Goal: Information Seeking & Learning: Learn about a topic

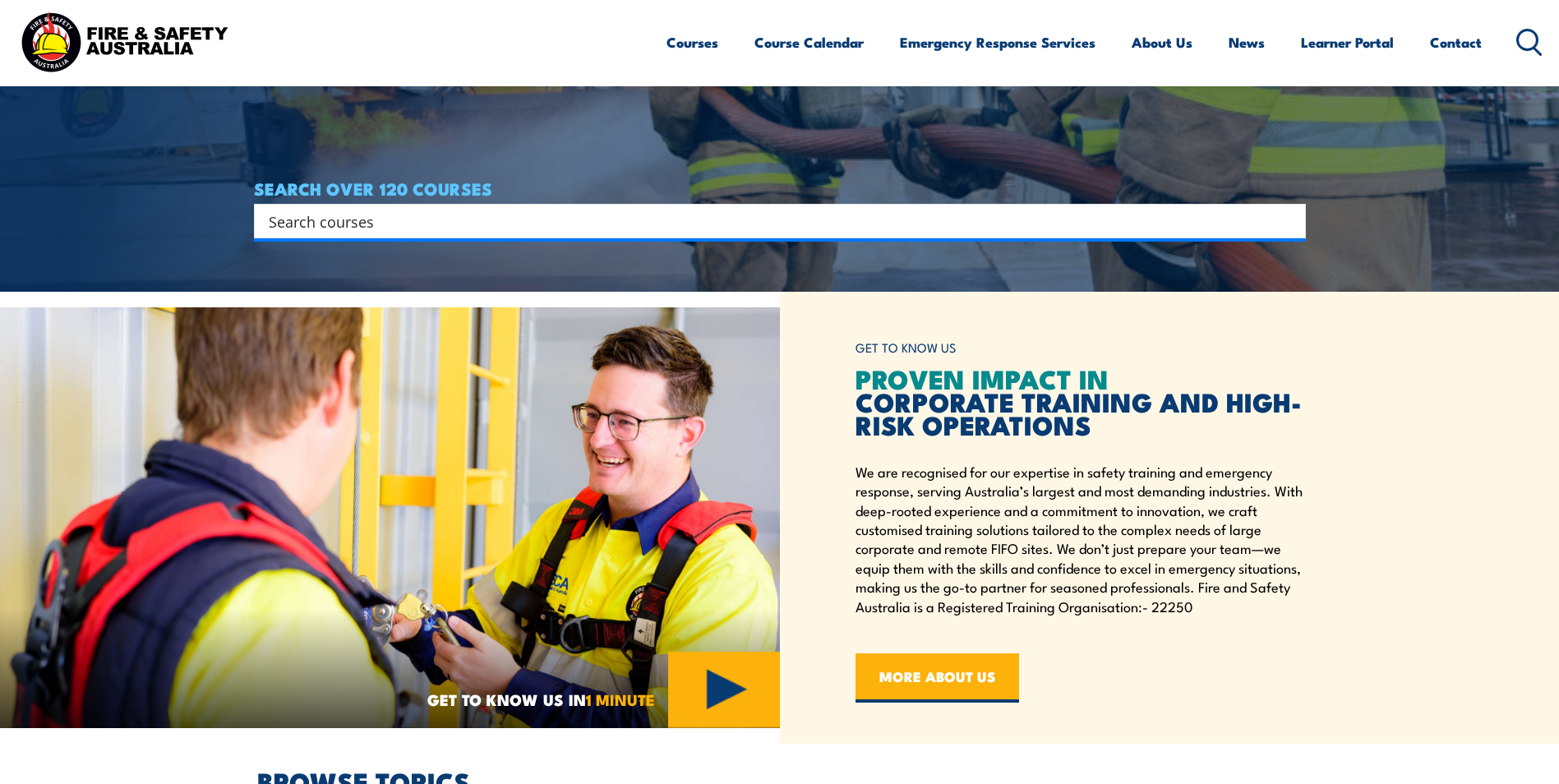
scroll to position [493, 0]
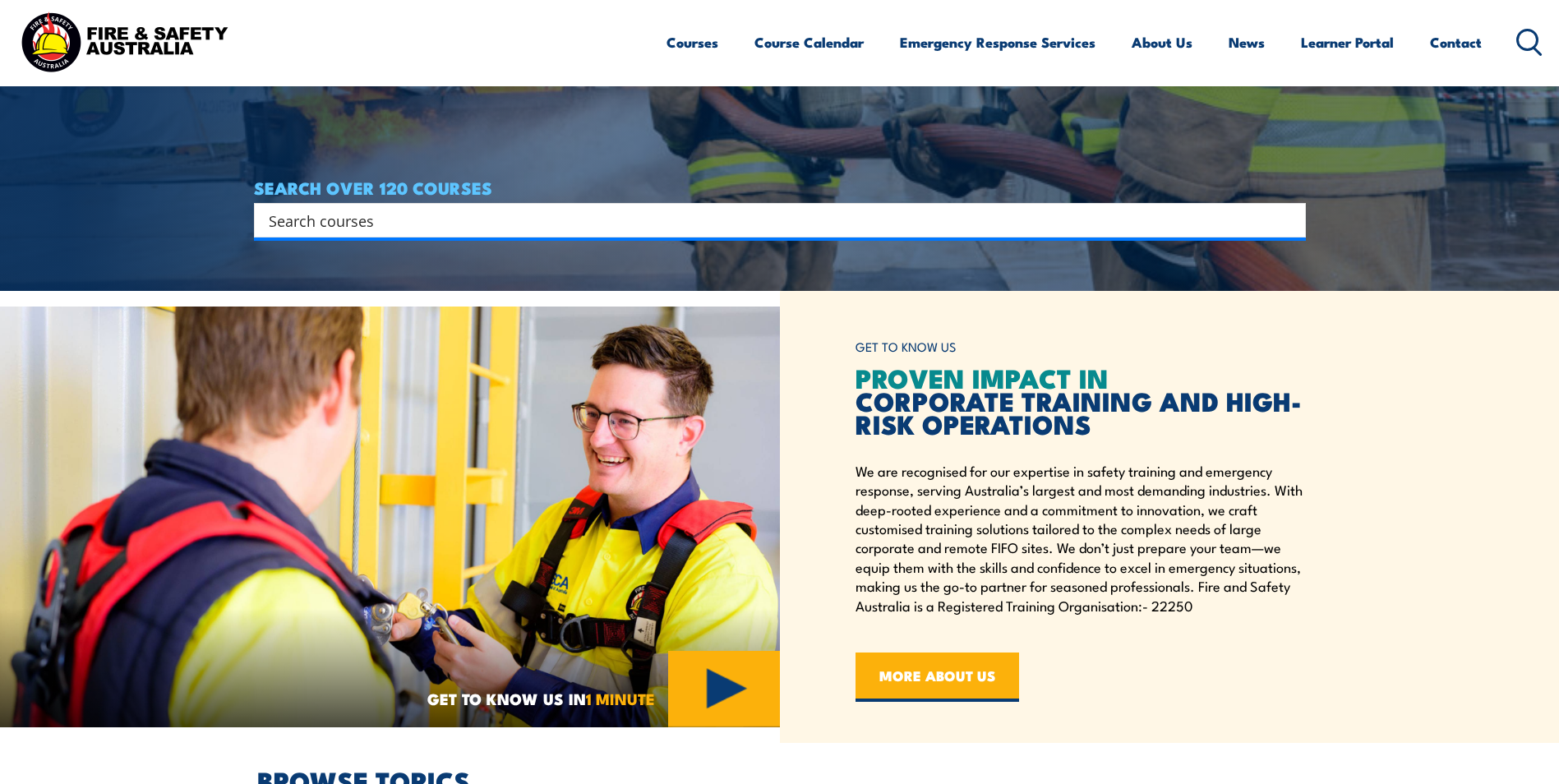
click at [329, 224] on input "Search input" at bounding box center [769, 220] width 1001 height 25
click at [402, 217] on input "Search input" at bounding box center [769, 220] width 1001 height 25
type input "u"
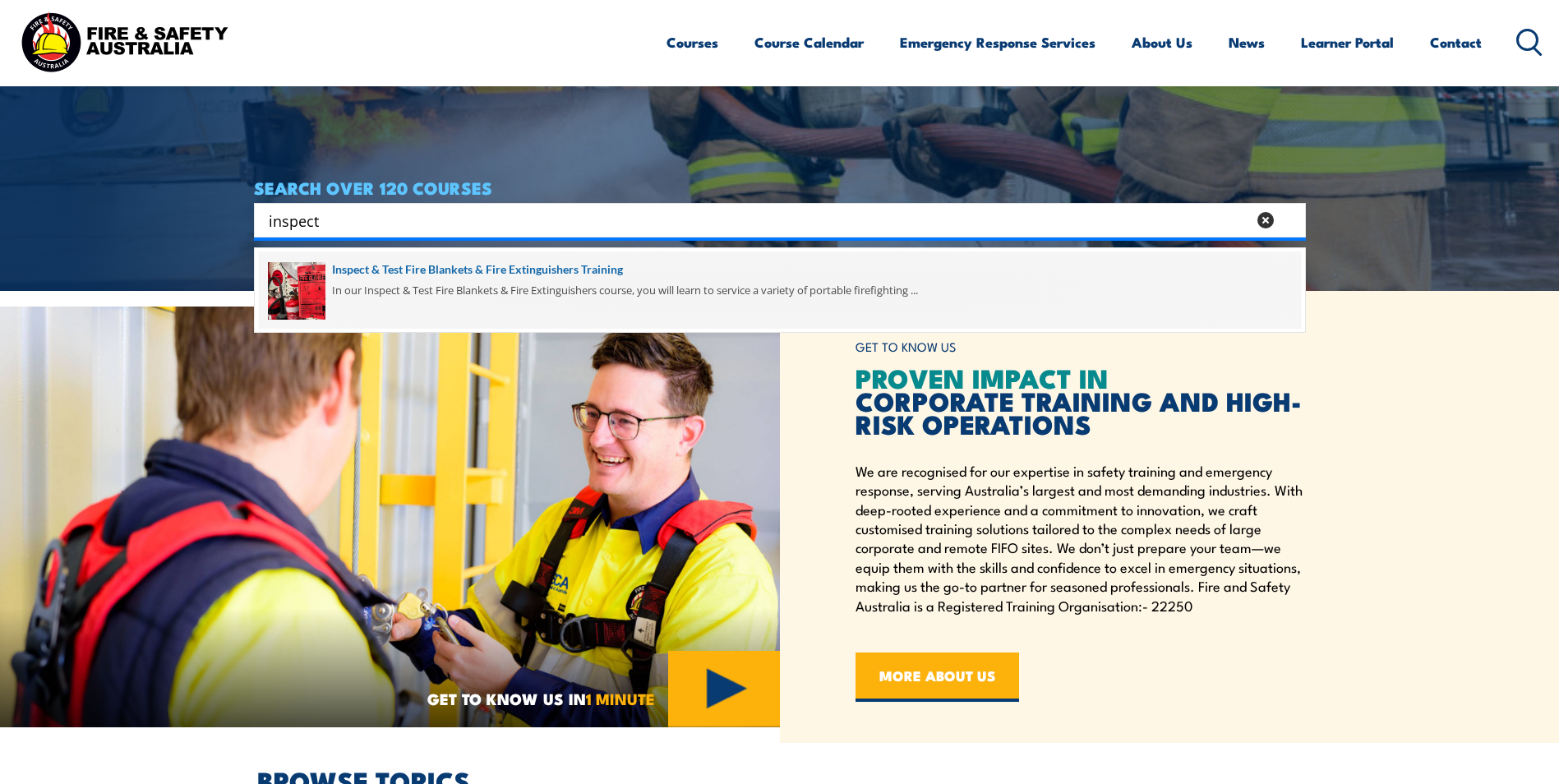
type input "inspect"
click at [405, 265] on span at bounding box center [779, 290] width 1042 height 77
